Goal: Communication & Community: Answer question/provide support

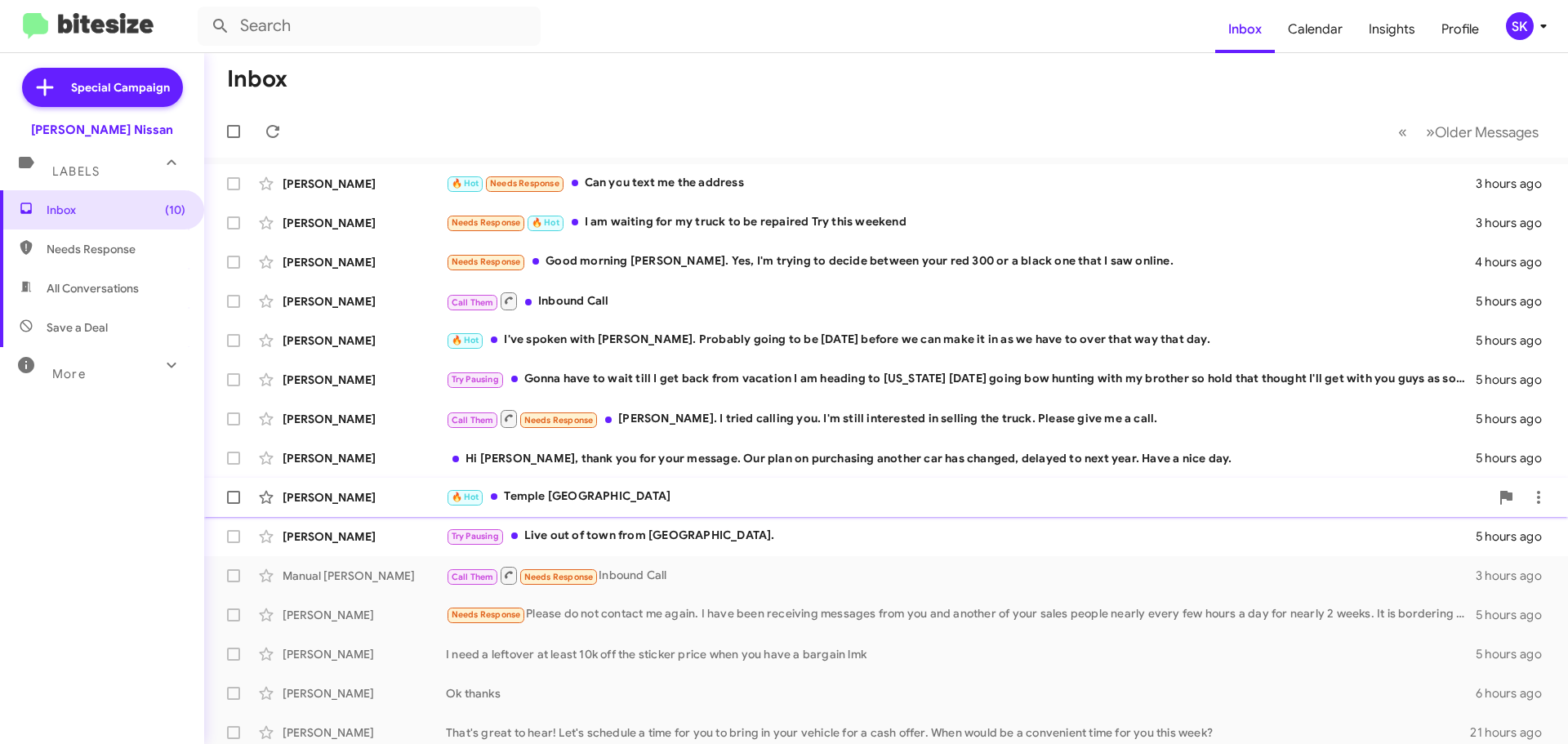
scroll to position [81, 0]
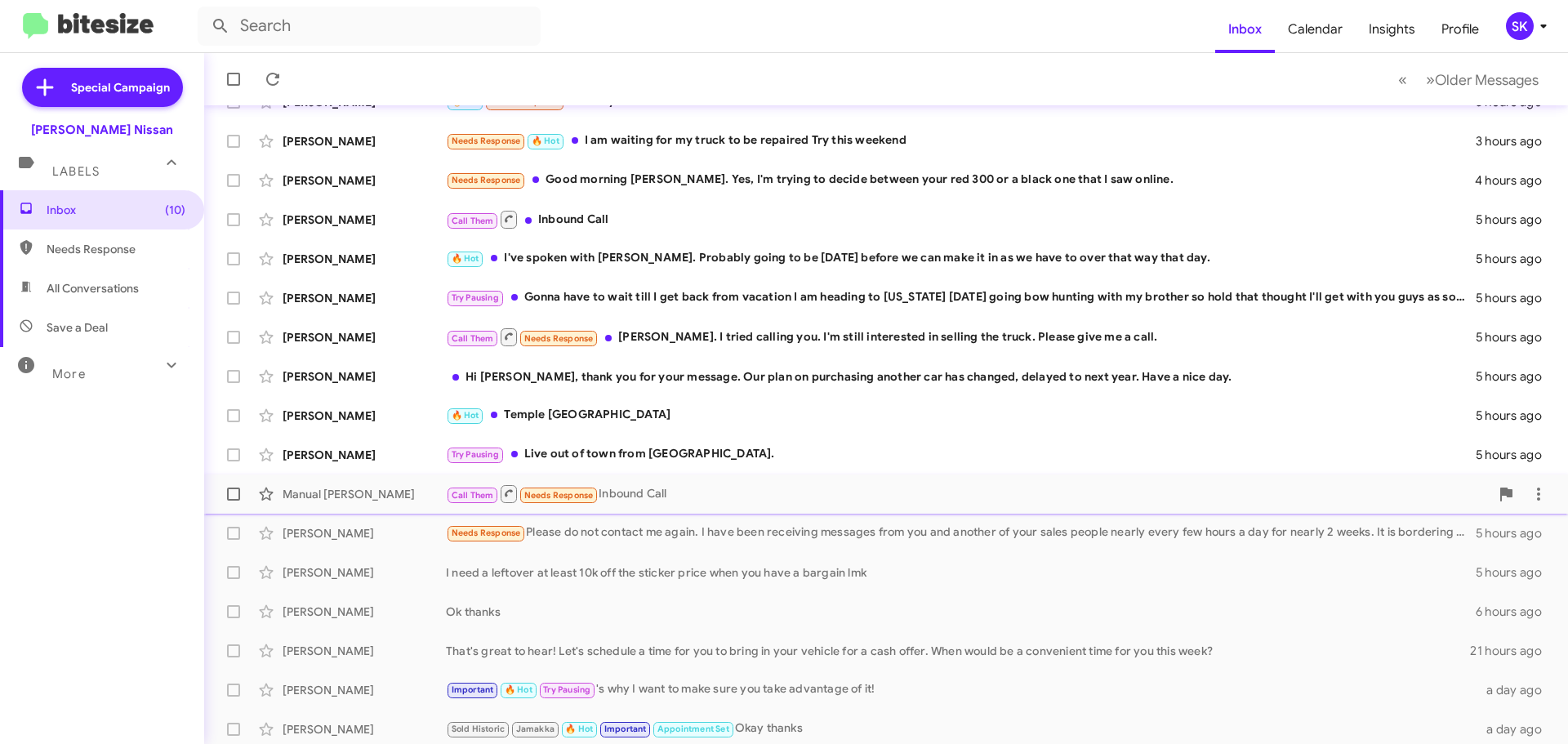
click at [613, 497] on div "Call Them Needs Response Inbound Call" at bounding box center [967, 493] width 1043 height 21
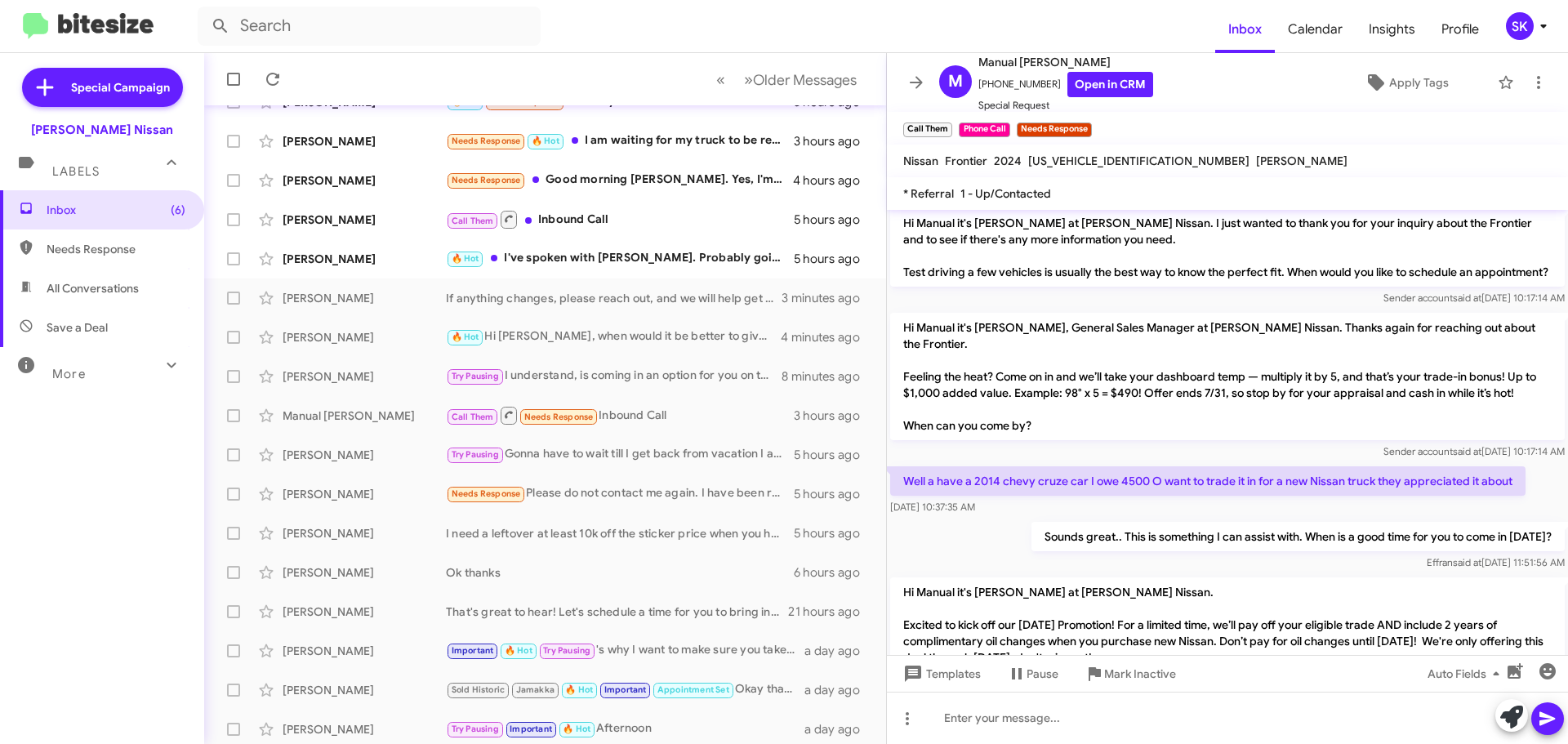
scroll to position [289, 0]
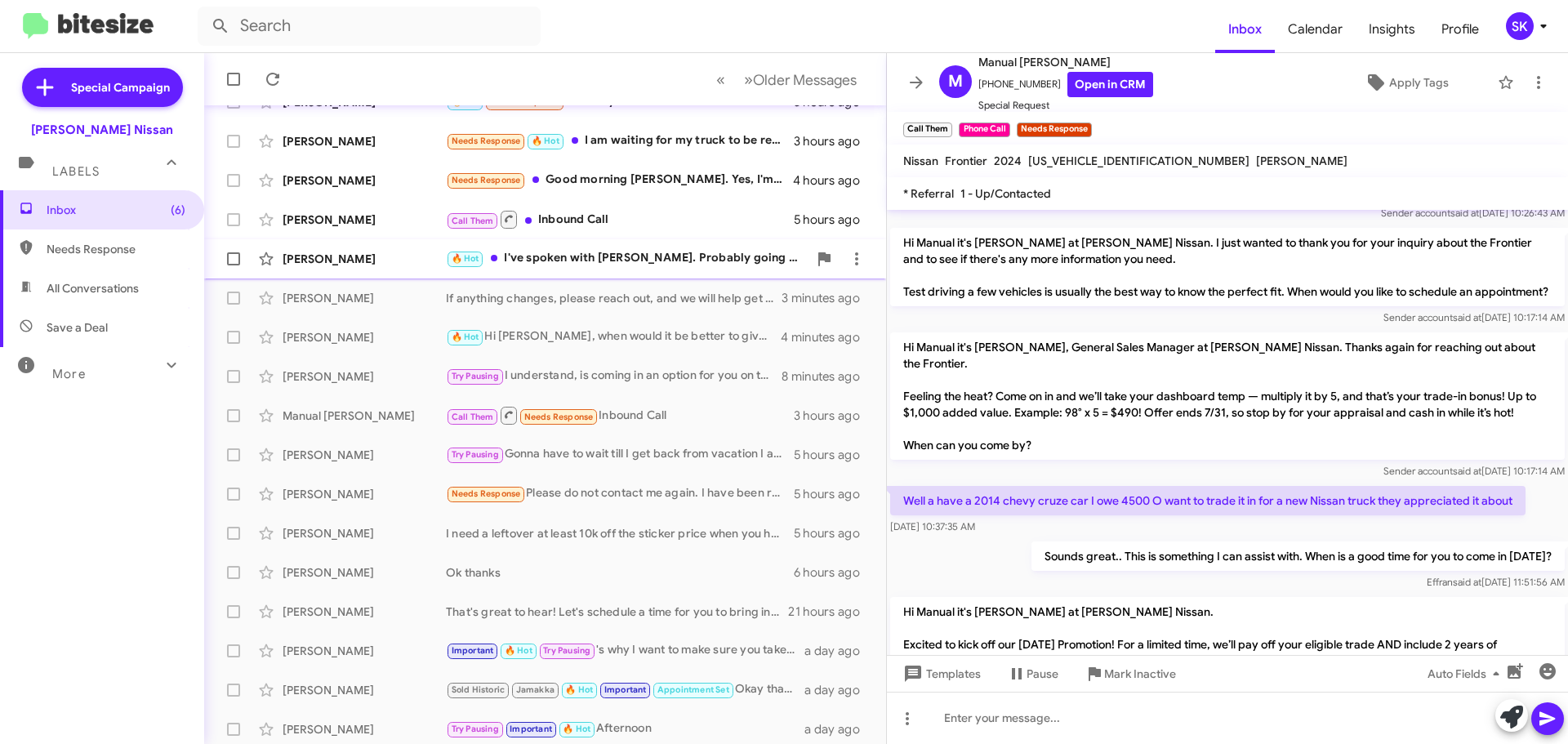
click at [565, 261] on div "🔥 Hot I've spoken with [PERSON_NAME]. Probably going to be [DATE] before we can…" at bounding box center [626, 258] width 361 height 19
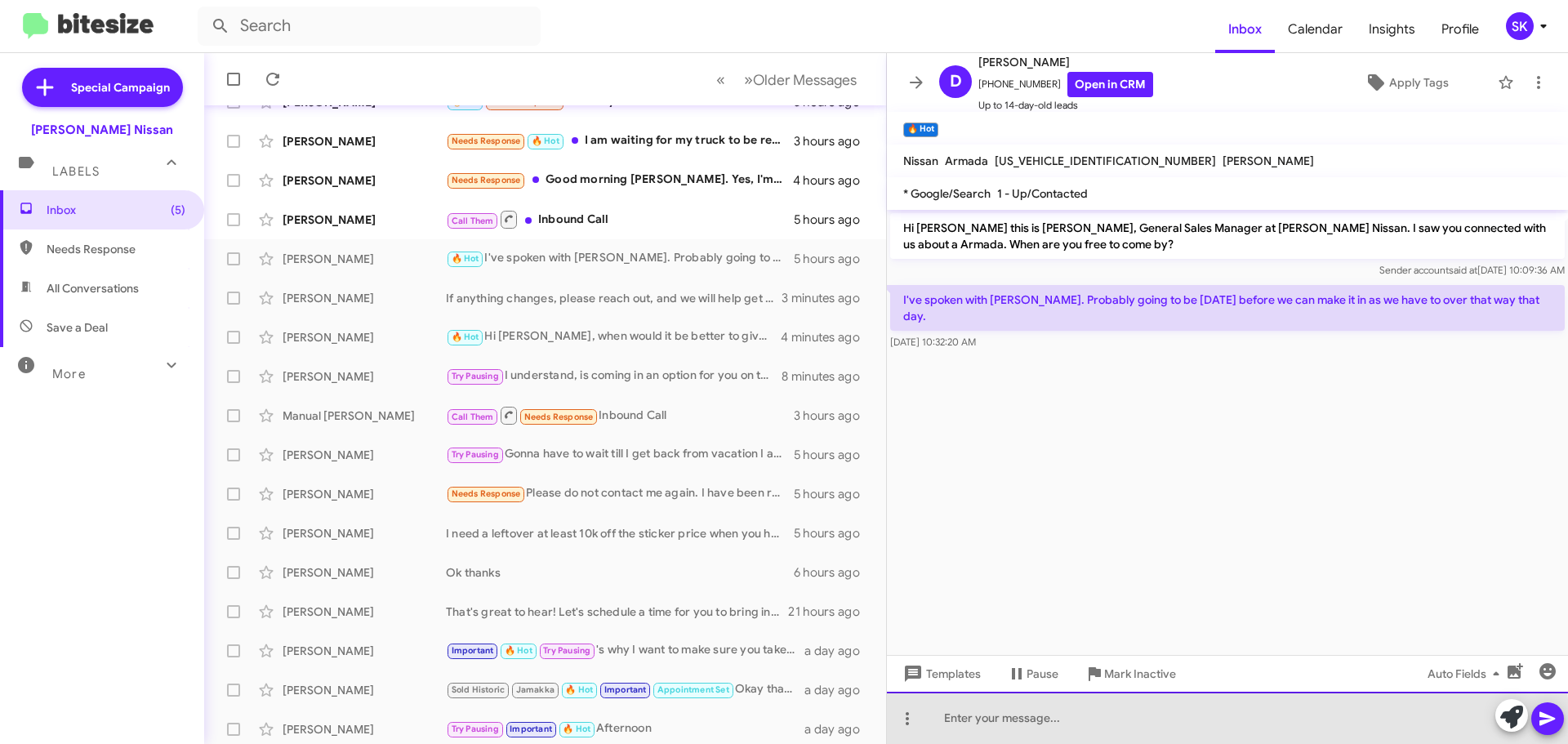
click at [1006, 728] on div at bounding box center [1228, 717] width 681 height 52
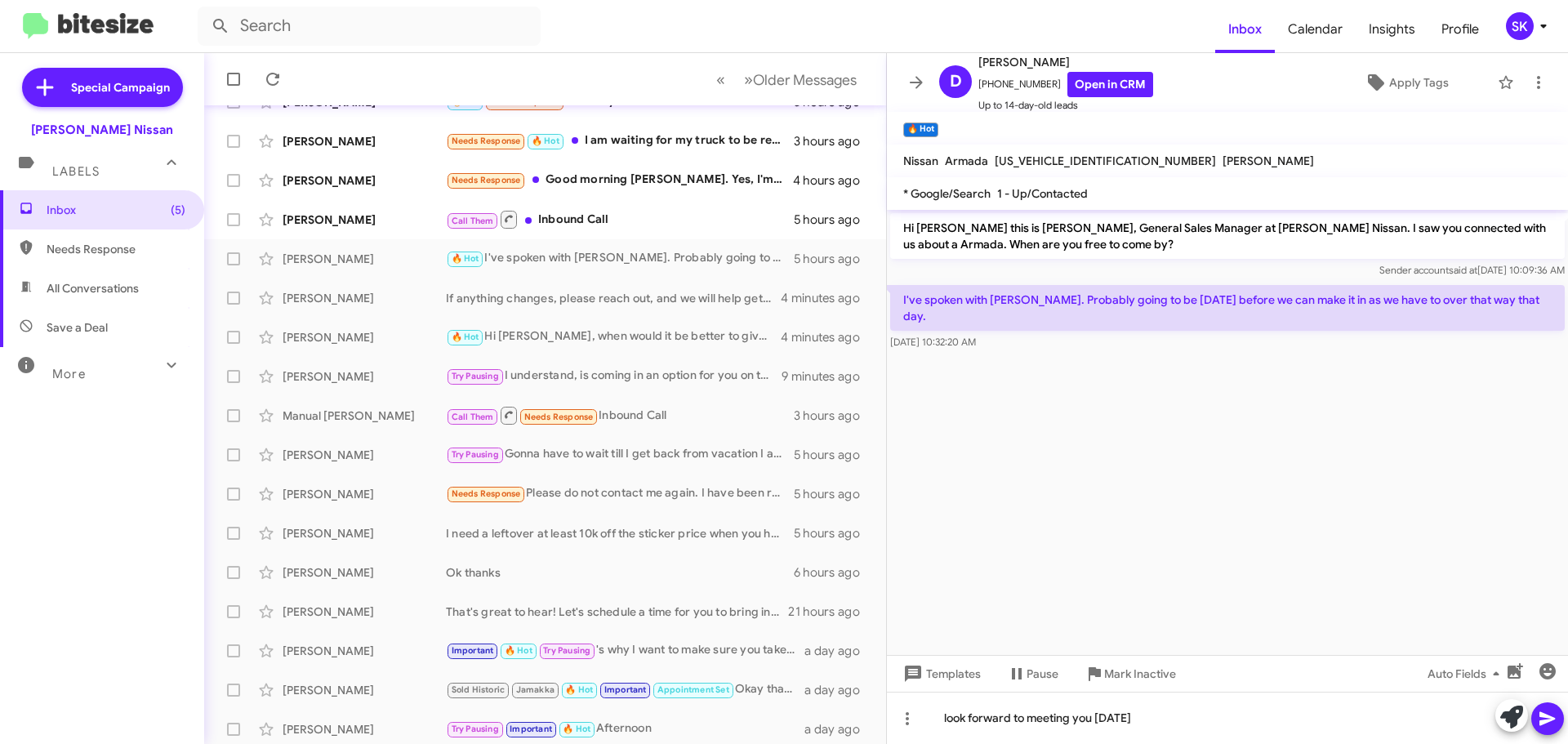
click at [1539, 715] on icon at bounding box center [1547, 718] width 20 height 20
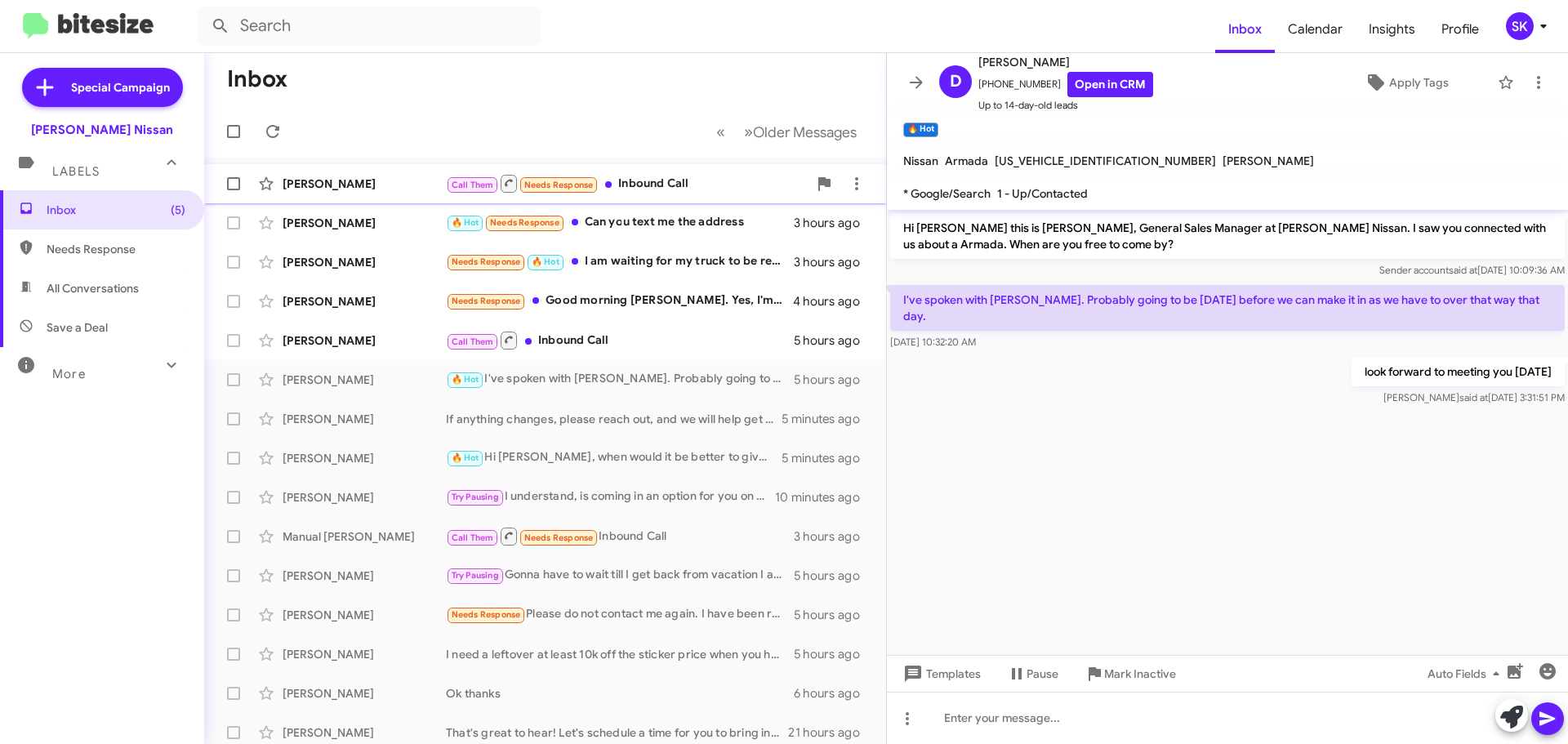
click at [396, 184] on div "[PERSON_NAME]" at bounding box center [364, 183] width 164 height 16
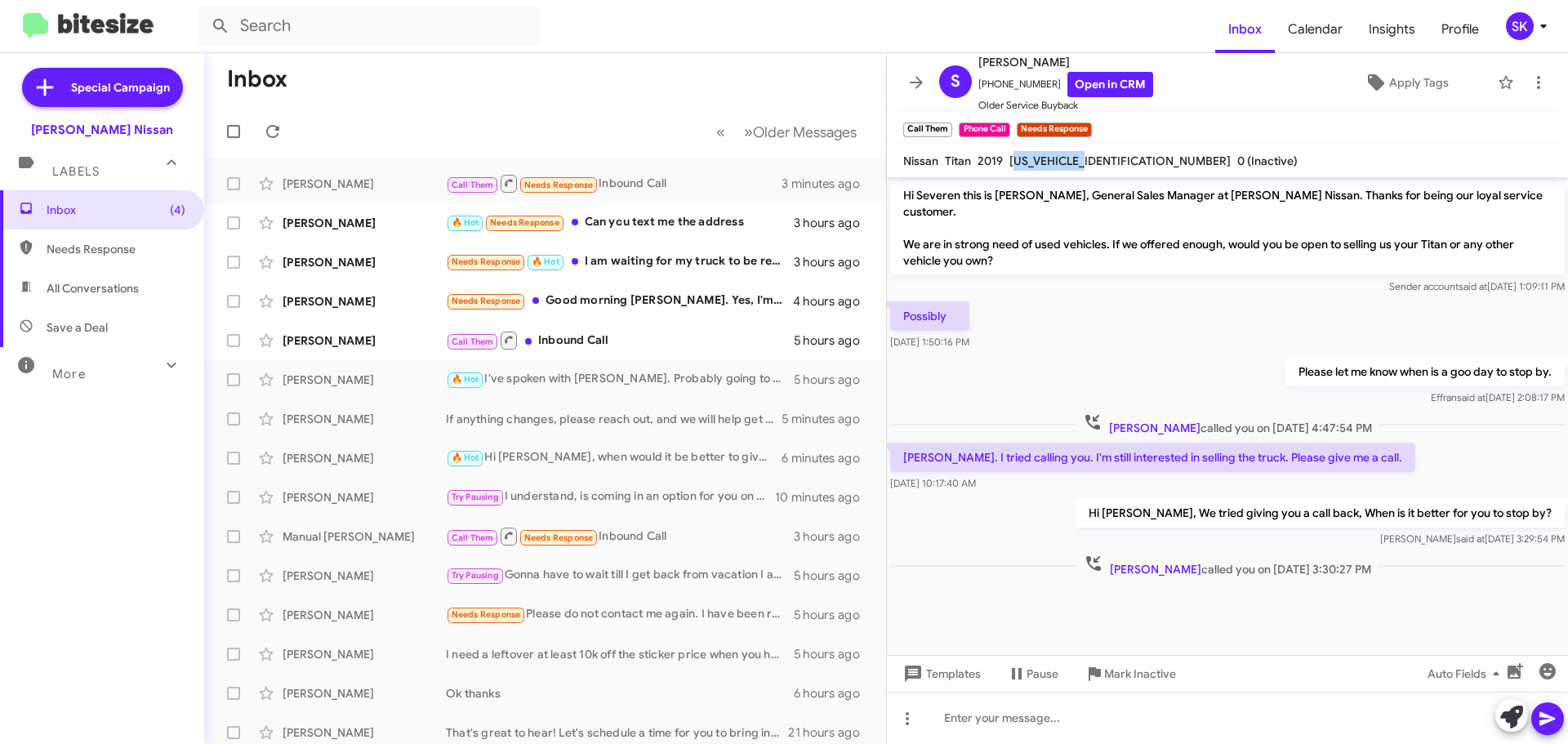
drag, startPoint x: 1012, startPoint y: 161, endPoint x: 1085, endPoint y: 165, distance: 73.1
click at [1086, 167] on span "[US_VEHICLE_IDENTIFICATION_NUMBER]" at bounding box center [1120, 161] width 221 height 15
click at [1126, 307] on div "Possibly [DATE] 1:50:16 PM" at bounding box center [1228, 325] width 681 height 56
drag, startPoint x: 1010, startPoint y: 156, endPoint x: 1121, endPoint y: 169, distance: 111.8
click at [1121, 169] on div "[US_VEHICLE_IDENTIFICATION_NUMBER]" at bounding box center [1120, 161] width 228 height 20
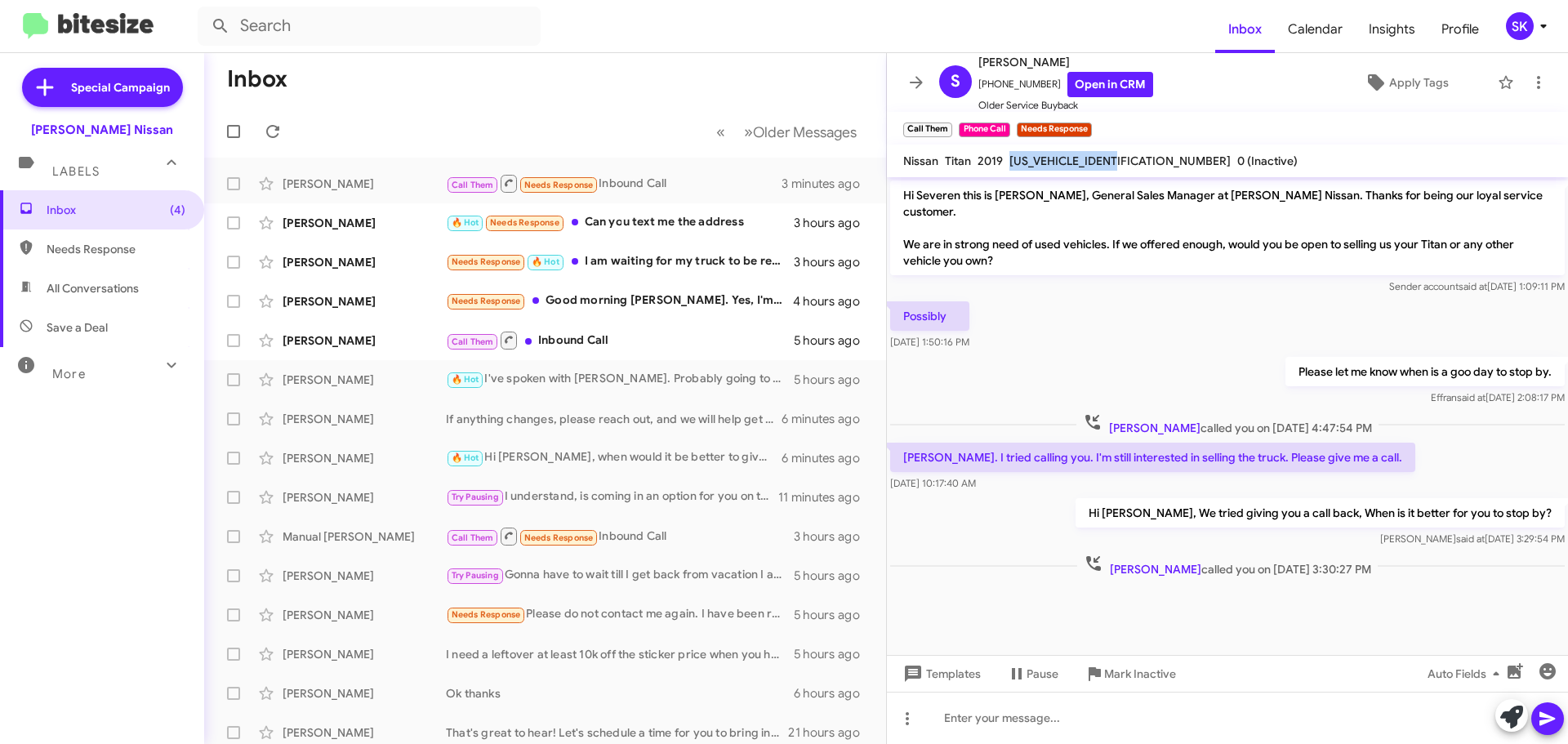
copy span "[US_VEHICLE_IDENTIFICATION_NUMBER]"
